Goal: Book appointment/travel/reservation

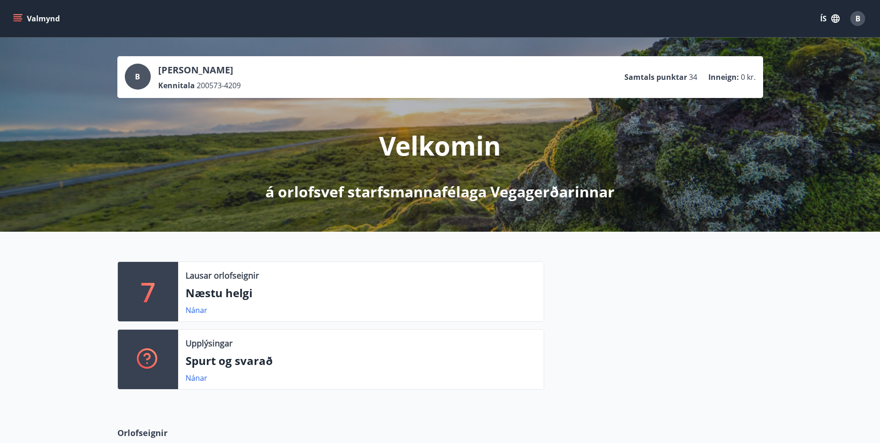
drag, startPoint x: 20, startPoint y: 20, endPoint x: 29, endPoint y: 26, distance: 10.4
click at [20, 20] on icon "menu" at bounding box center [17, 20] width 8 height 1
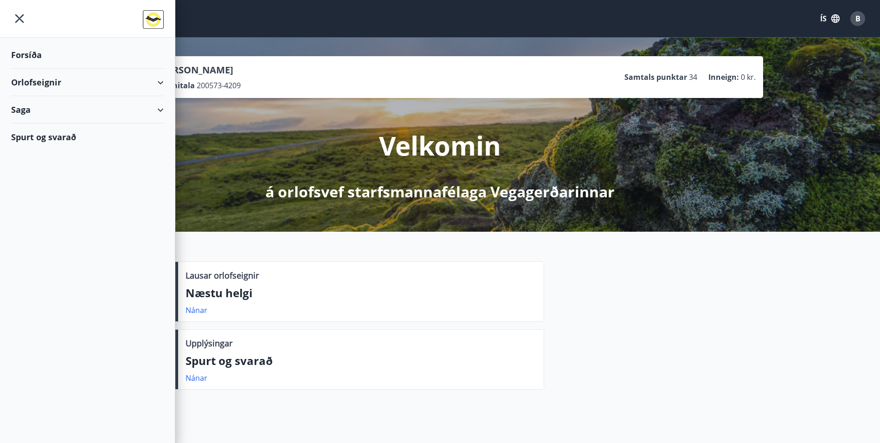
click at [60, 79] on div "Orlofseignir" at bounding box center [87, 82] width 153 height 27
click at [59, 108] on div "Framboð" at bounding box center [88, 105] width 138 height 19
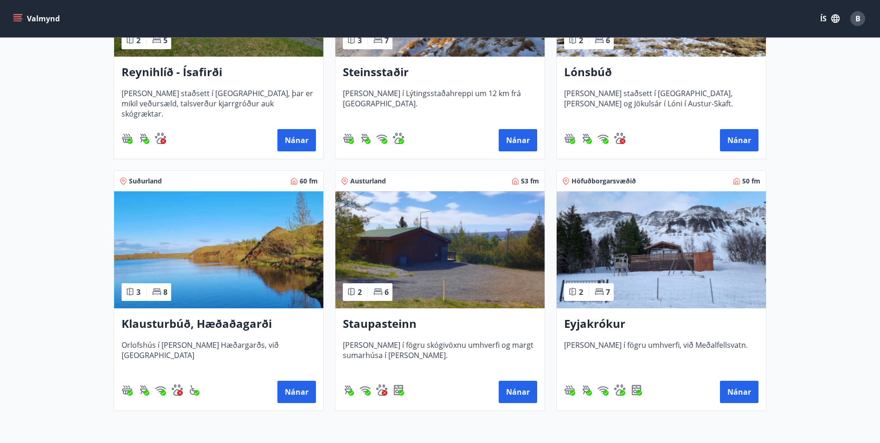
scroll to position [636, 0]
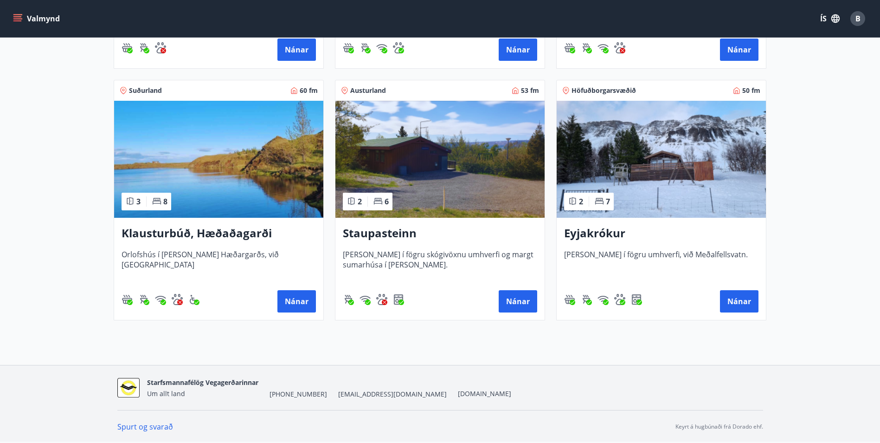
click at [708, 192] on img at bounding box center [661, 159] width 209 height 117
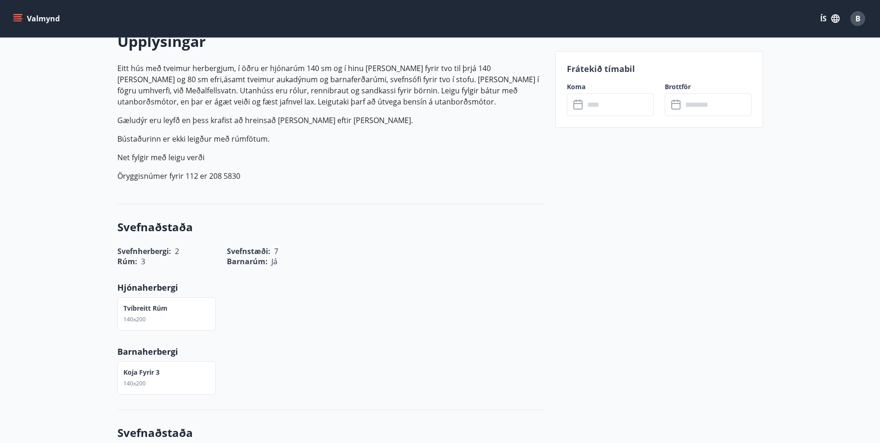
scroll to position [232, 0]
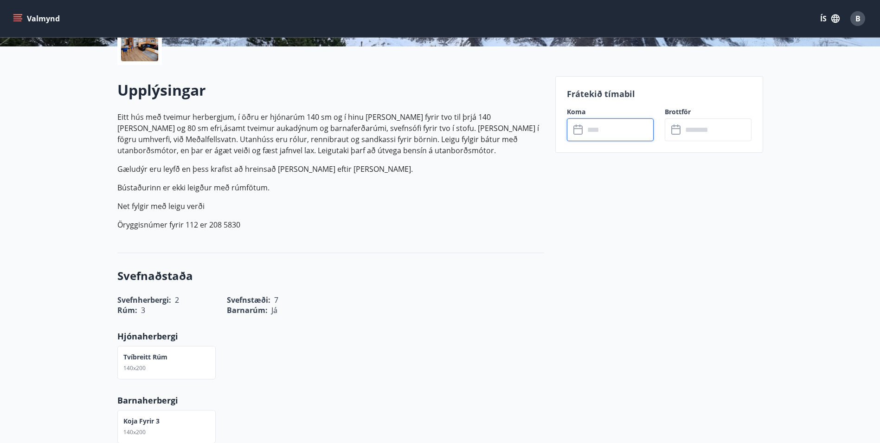
click at [603, 133] on input "text" at bounding box center [619, 129] width 69 height 23
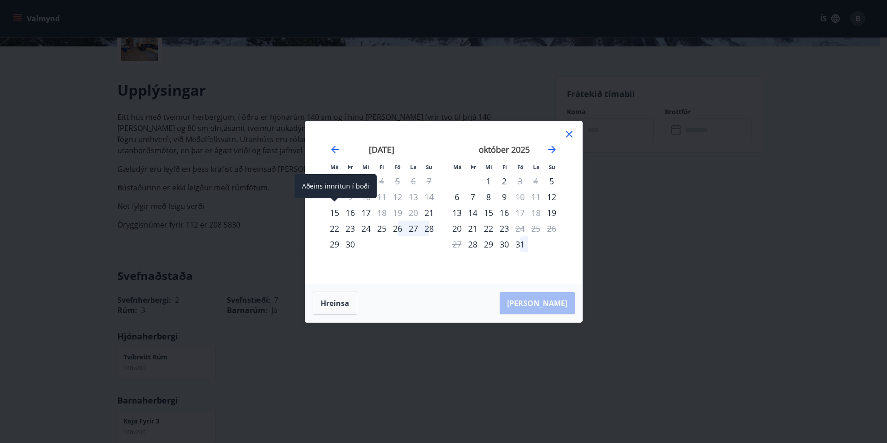
click at [334, 213] on div "15" at bounding box center [335, 213] width 16 height 16
click at [182, 249] on div "Má Þr Mi Fi Fö La Su Má Þr Mi Fi Fö La Su ágúst 2025 1 2 3 4 5 6 7 8 9 10 11 12…" at bounding box center [443, 221] width 887 height 443
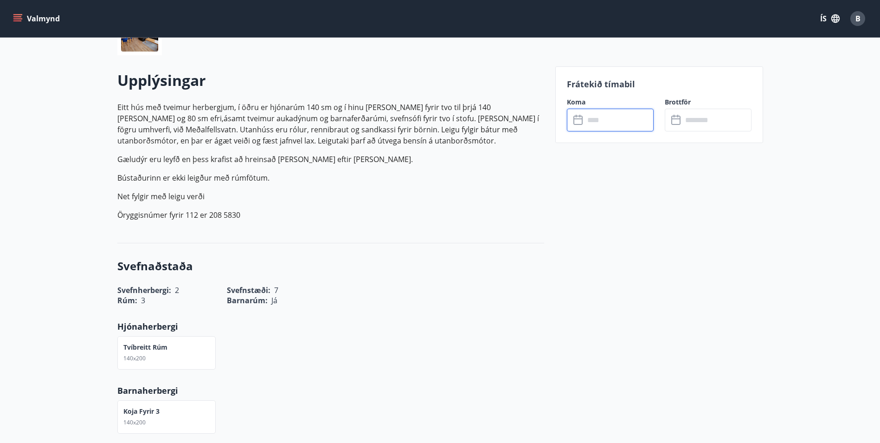
scroll to position [93, 0]
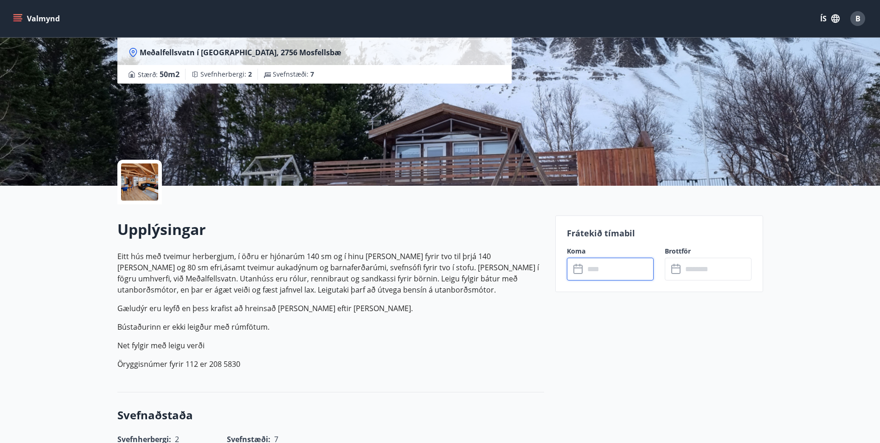
click at [619, 266] on input "text" at bounding box center [619, 268] width 69 height 23
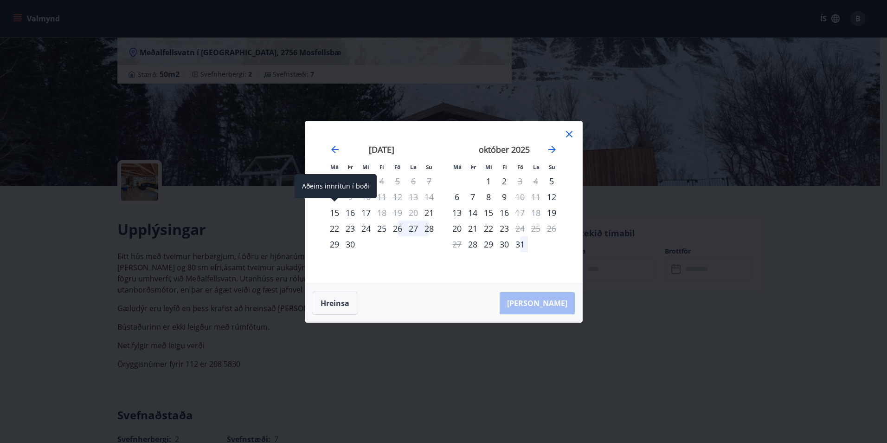
click at [334, 212] on div "15" at bounding box center [335, 213] width 16 height 16
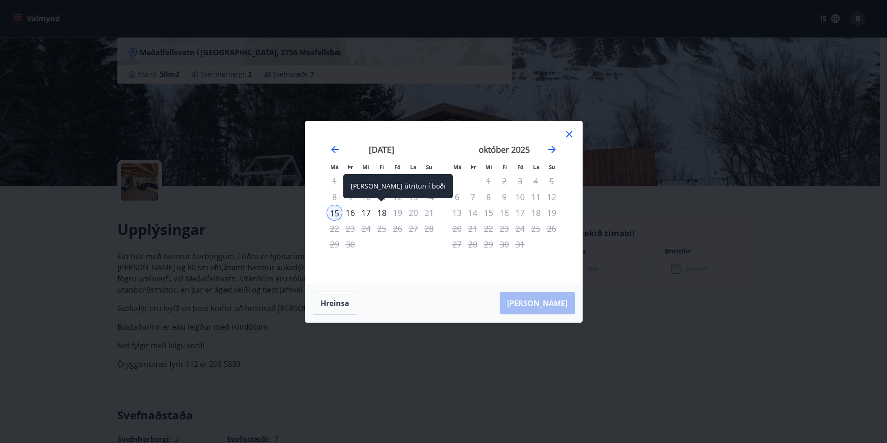
click at [385, 214] on div "18" at bounding box center [382, 213] width 16 height 16
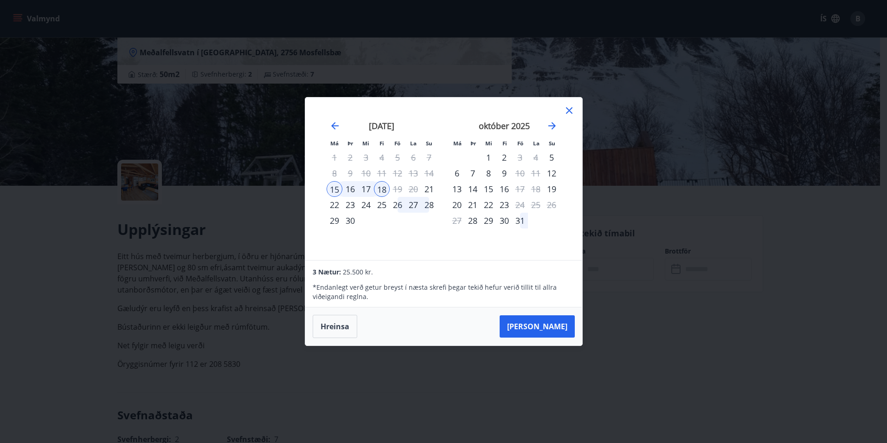
click at [548, 323] on button "Taka Frá" at bounding box center [537, 326] width 75 height 22
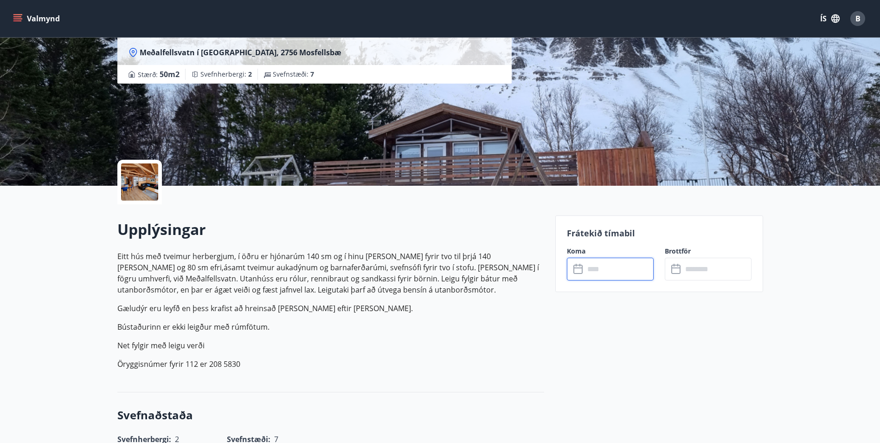
type input "******"
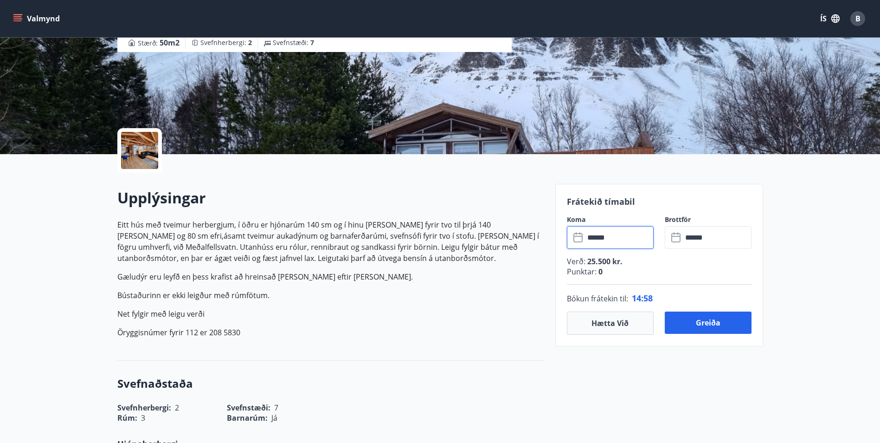
scroll to position [139, 0]
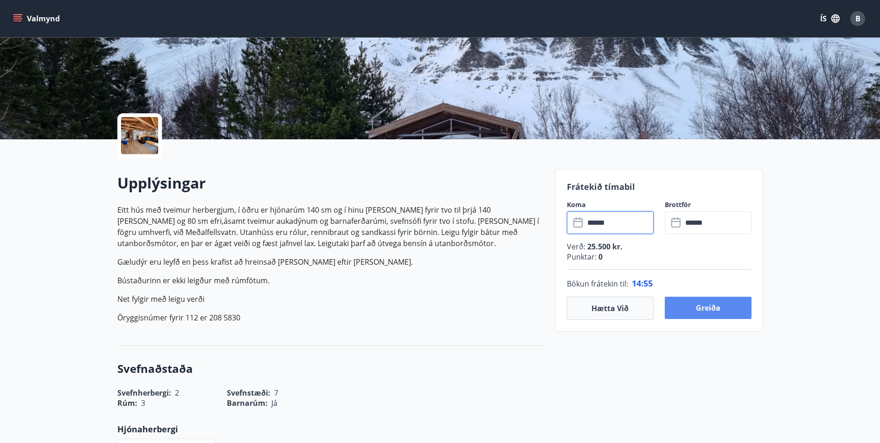
click at [721, 310] on button "Greiða" at bounding box center [708, 307] width 87 height 22
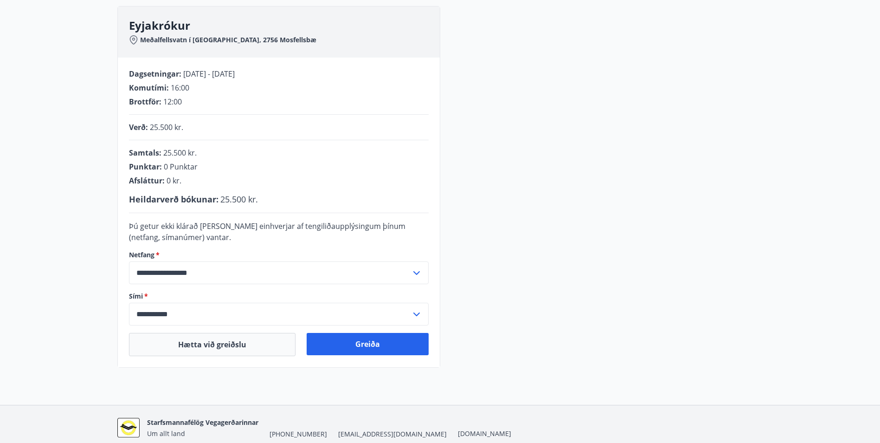
scroll to position [171, 0]
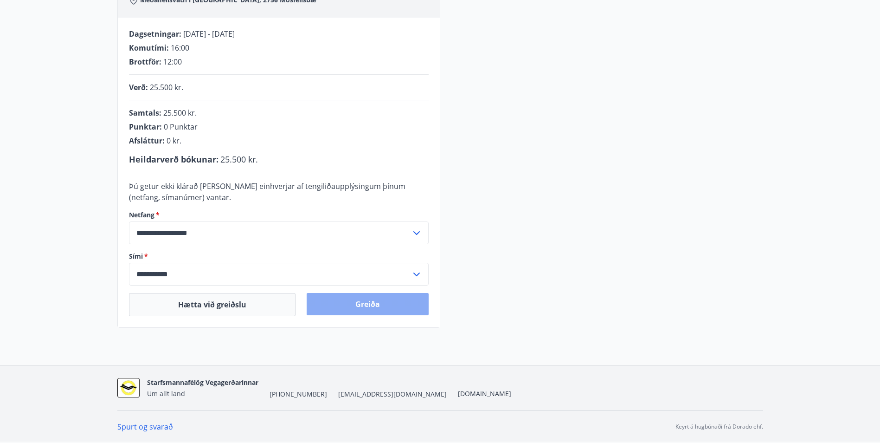
click at [372, 306] on button "Greiða" at bounding box center [368, 304] width 122 height 22
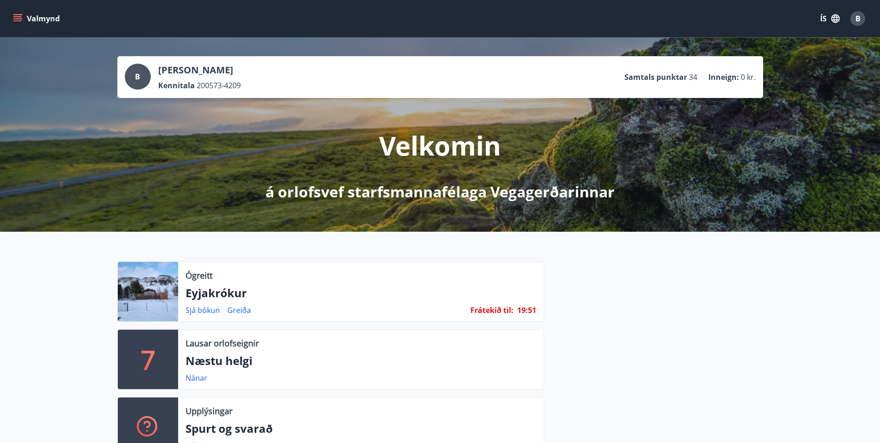
click at [519, 309] on span "19 :" at bounding box center [522, 310] width 11 height 10
click at [246, 311] on link "Greiða" at bounding box center [239, 310] width 24 height 10
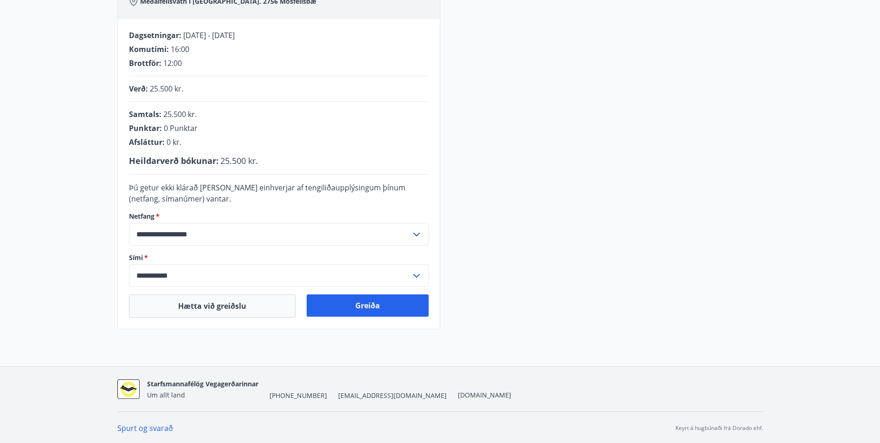
scroll to position [171, 0]
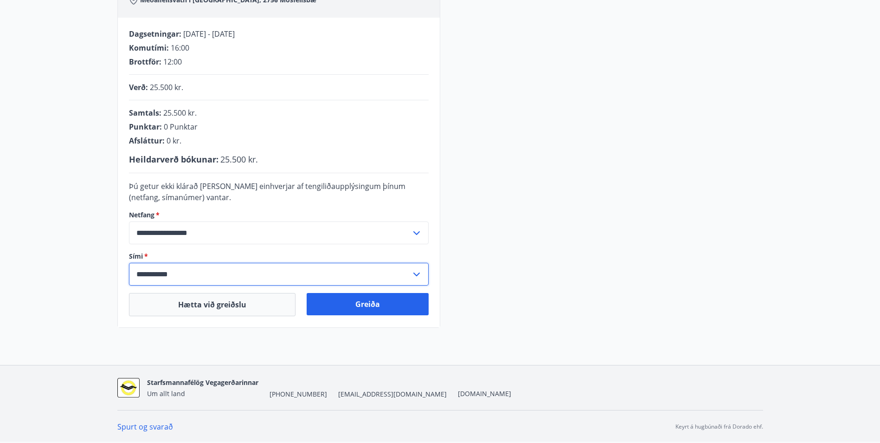
click at [168, 271] on input "**********" at bounding box center [270, 274] width 282 height 23
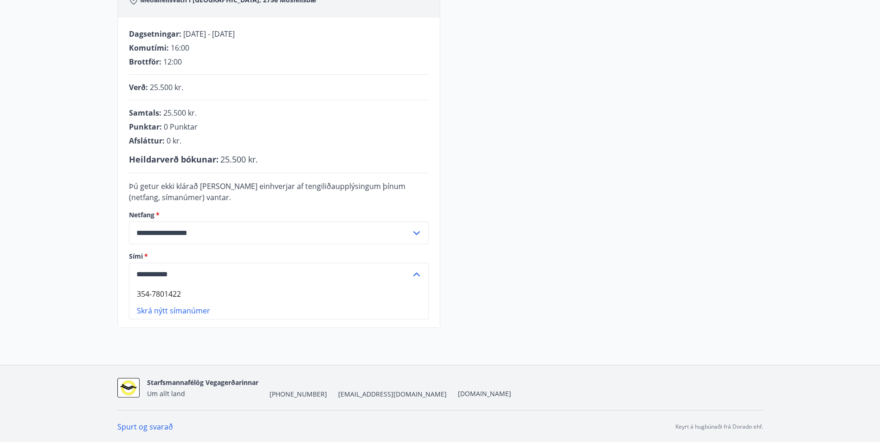
click at [310, 337] on div "**********" at bounding box center [440, 115] width 880 height 498
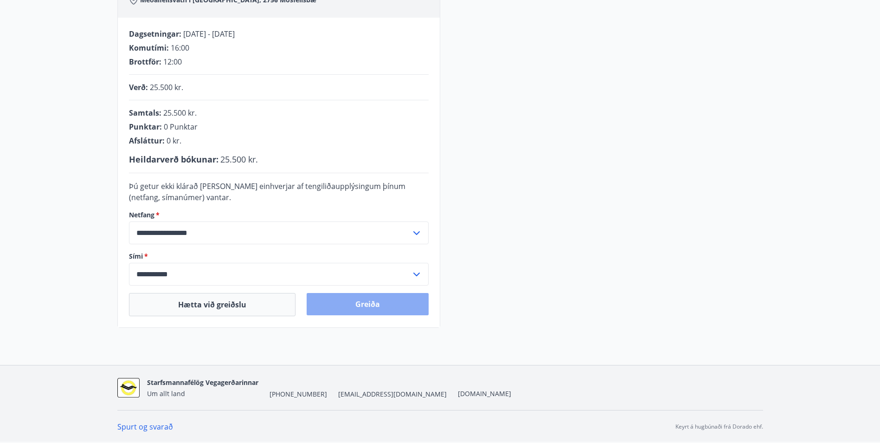
click at [367, 308] on button "Greiða" at bounding box center [368, 304] width 122 height 22
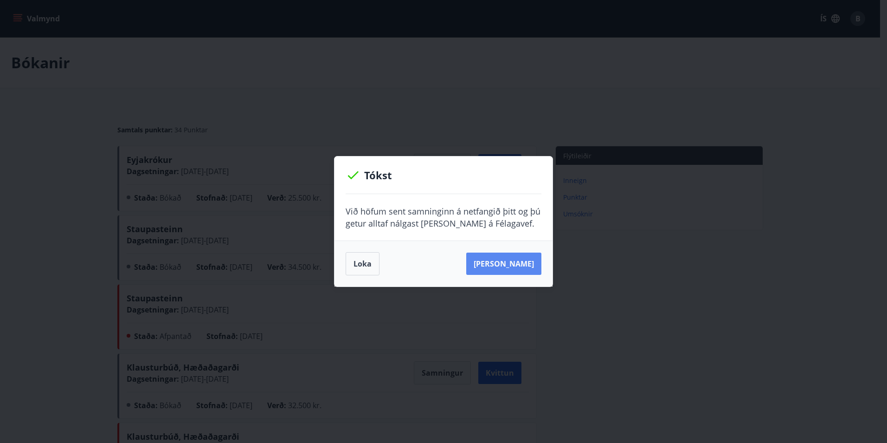
click at [511, 266] on button "[PERSON_NAME]" at bounding box center [503, 263] width 75 height 22
